Goal: Transaction & Acquisition: Purchase product/service

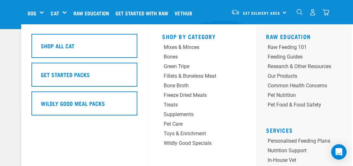
scroll to position [44, 0]
click at [182, 115] on div "Supplements" at bounding box center [194, 115] width 63 height 8
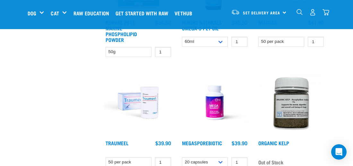
scroll to position [546, 0]
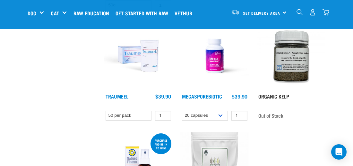
click at [273, 98] on link "Organic Kelp" at bounding box center [273, 96] width 31 height 3
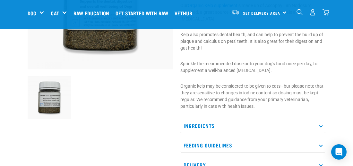
scroll to position [123, 0]
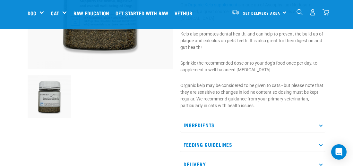
click at [247, 129] on p "Ingredients" at bounding box center [252, 125] width 145 height 14
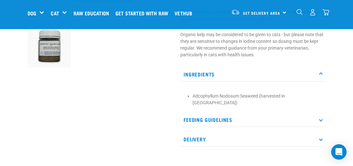
scroll to position [176, 0]
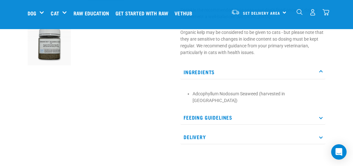
click at [240, 116] on p "Feeding Guidelines" at bounding box center [252, 118] width 145 height 14
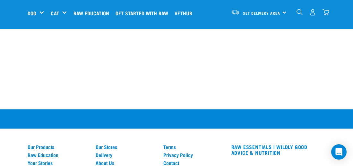
scroll to position [436, 0]
